Goal: Check status: Check status

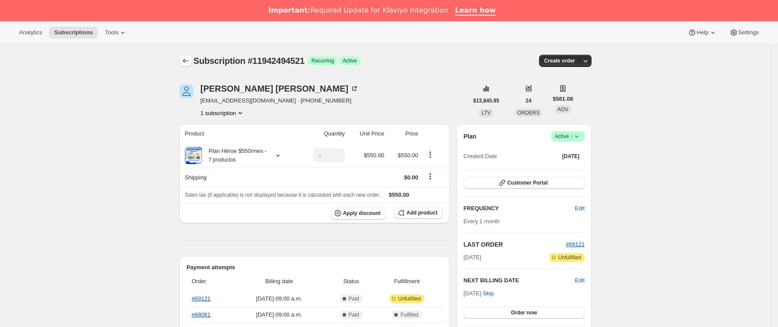
click at [189, 60] on icon "Subscriptions" at bounding box center [185, 60] width 9 height 9
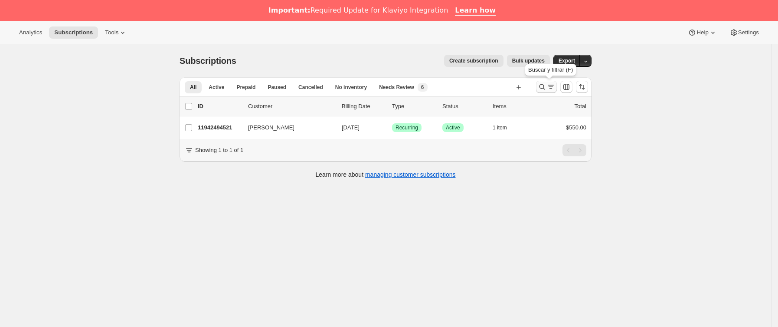
click at [542, 84] on icon "Buscar y filtrar resultados" at bounding box center [542, 86] width 9 height 9
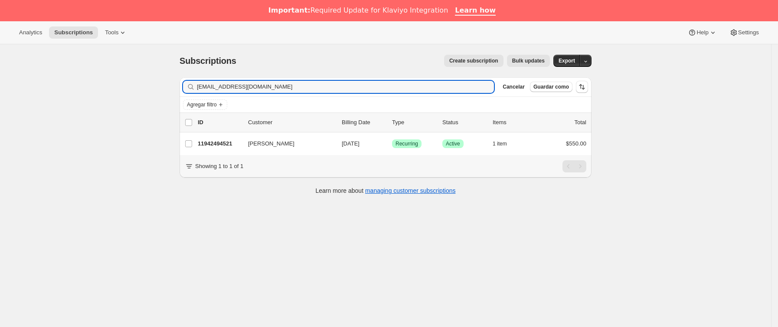
drag, startPoint x: 357, startPoint y: 91, endPoint x: 164, endPoint y: 89, distance: 192.7
click at [159, 89] on div "Subscriptions. Esta página está lista Subscriptions Create subscription Bulk up…" at bounding box center [385, 207] width 771 height 327
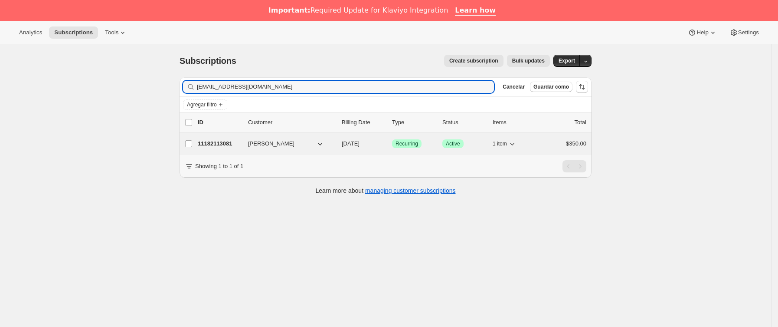
type input "[EMAIL_ADDRESS][DOMAIN_NAME]"
click at [237, 141] on p "11182113081" at bounding box center [219, 143] width 43 height 9
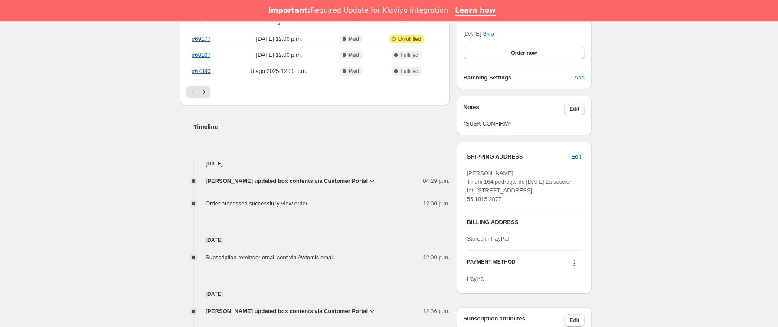
scroll to position [260, 0]
click at [349, 179] on span "[PERSON_NAME] updated box contents via Customer Portal" at bounding box center [287, 180] width 162 height 9
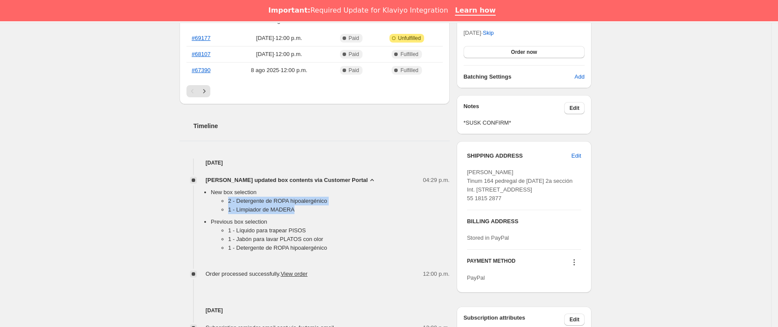
drag, startPoint x: 228, startPoint y: 203, endPoint x: 315, endPoint y: 212, distance: 88.1
click at [315, 212] on ul "2 - Detergente de ROPA hipoalergénico 1 - Limpiador de MADERA" at bounding box center [330, 207] width 239 height 21
copy ul "2 - Detergente de ROPA hipoalergénico 1 - Limpiador de MADERA"
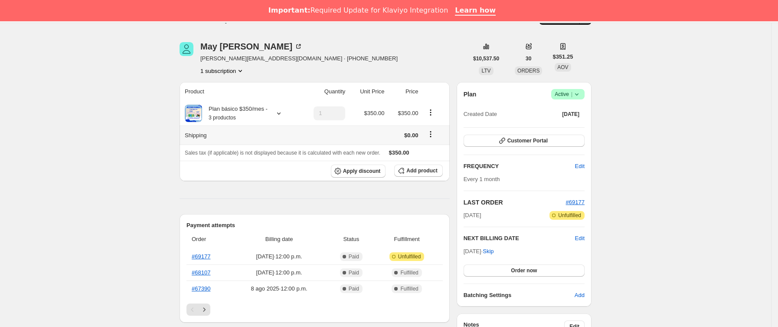
scroll to position [65, 0]
